Goal: Navigation & Orientation: Find specific page/section

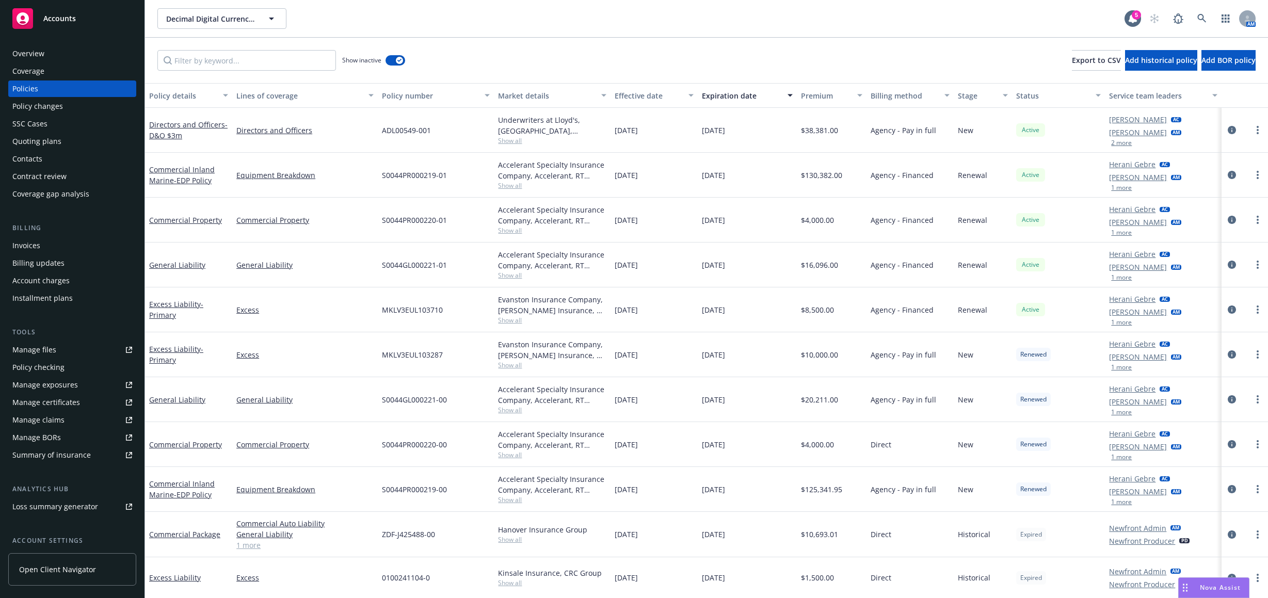
scroll to position [1, 0]
click at [66, 53] on div "Overview" at bounding box center [72, 53] width 120 height 17
